Goal: Navigation & Orientation: Find specific page/section

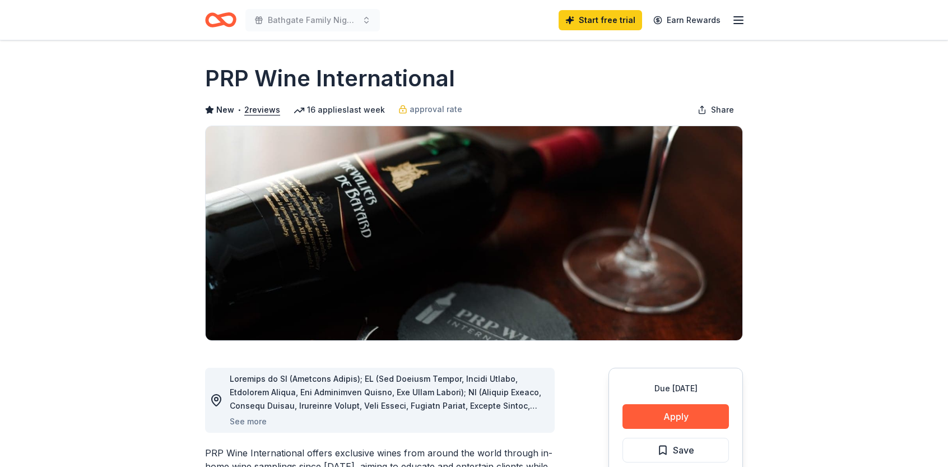
click at [744, 18] on icon "button" at bounding box center [738, 19] width 13 height 13
click at [218, 21] on icon "Home" at bounding box center [220, 20] width 31 height 26
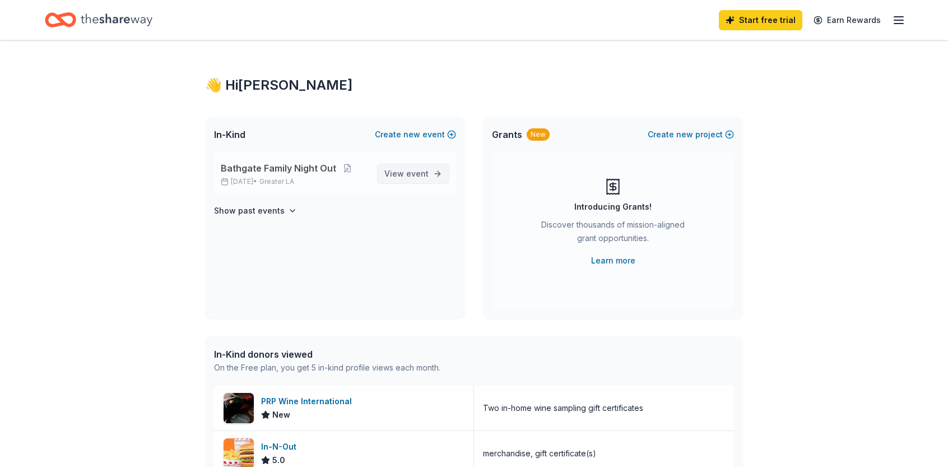
click at [402, 173] on span "View event" at bounding box center [406, 173] width 44 height 13
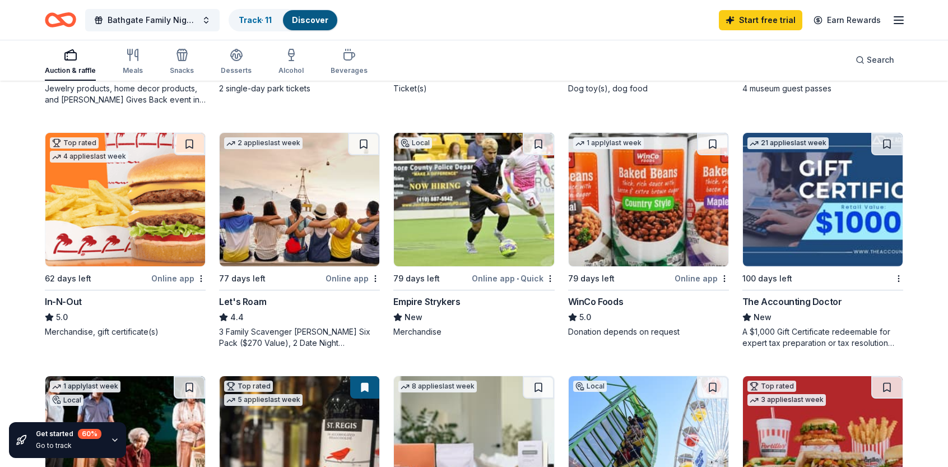
scroll to position [747, 0]
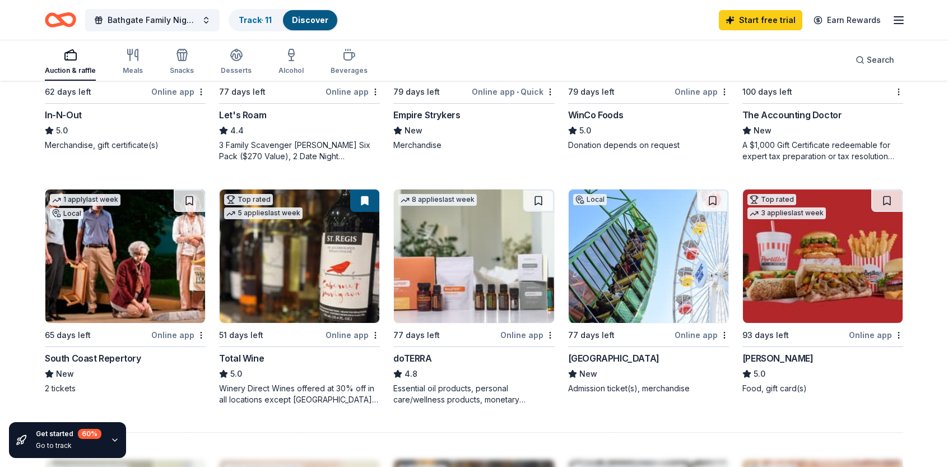
click at [252, 353] on div "Total Wine" at bounding box center [241, 357] width 45 height 13
